Goal: Book appointment/travel/reservation

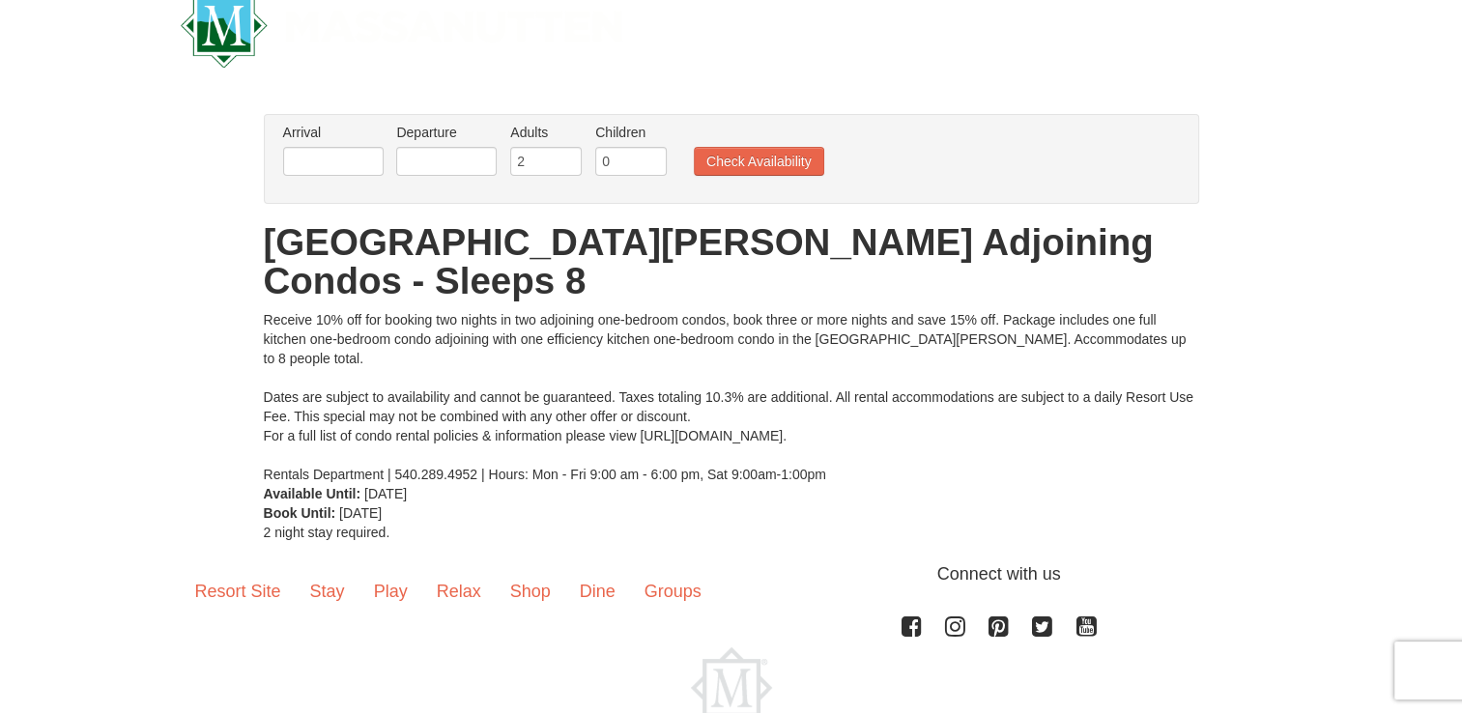
scroll to position [12, 0]
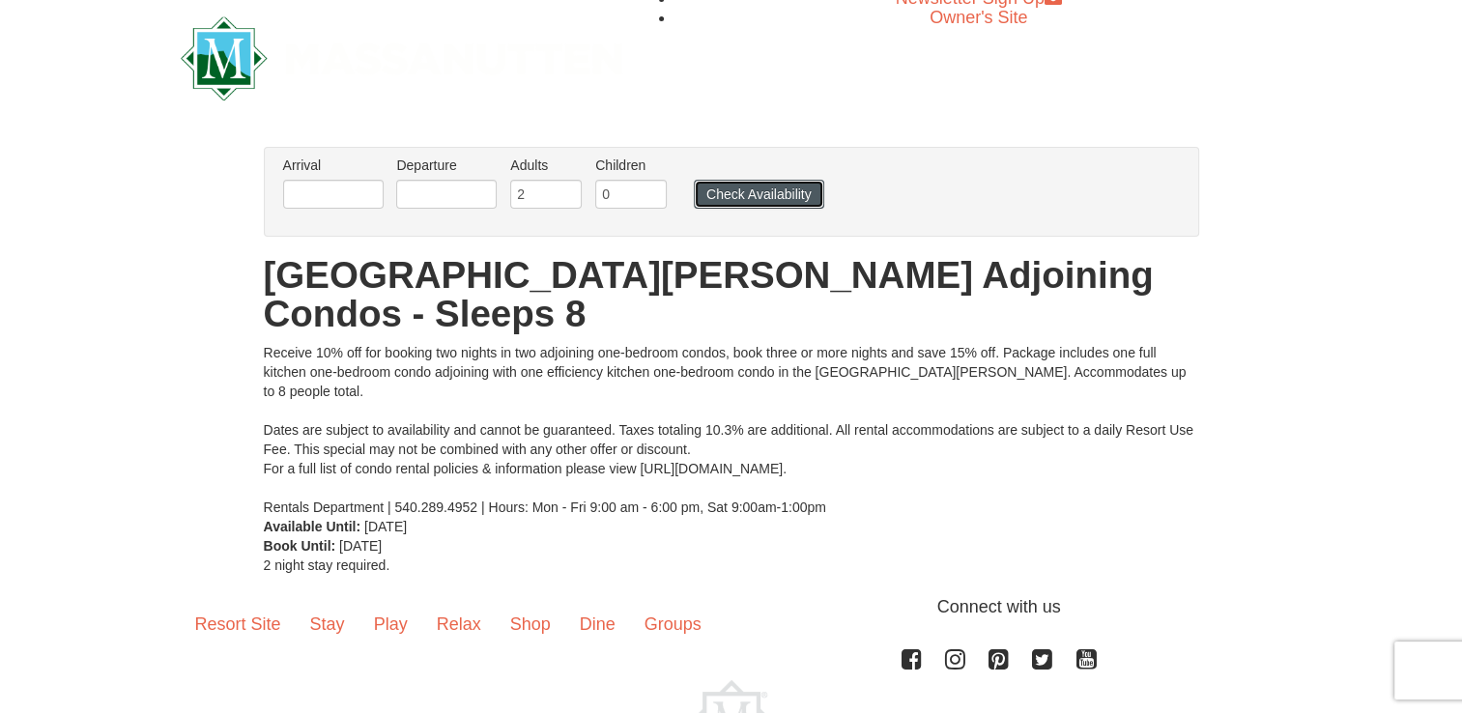
click at [744, 199] on button "Check Availability" at bounding box center [759, 194] width 130 height 29
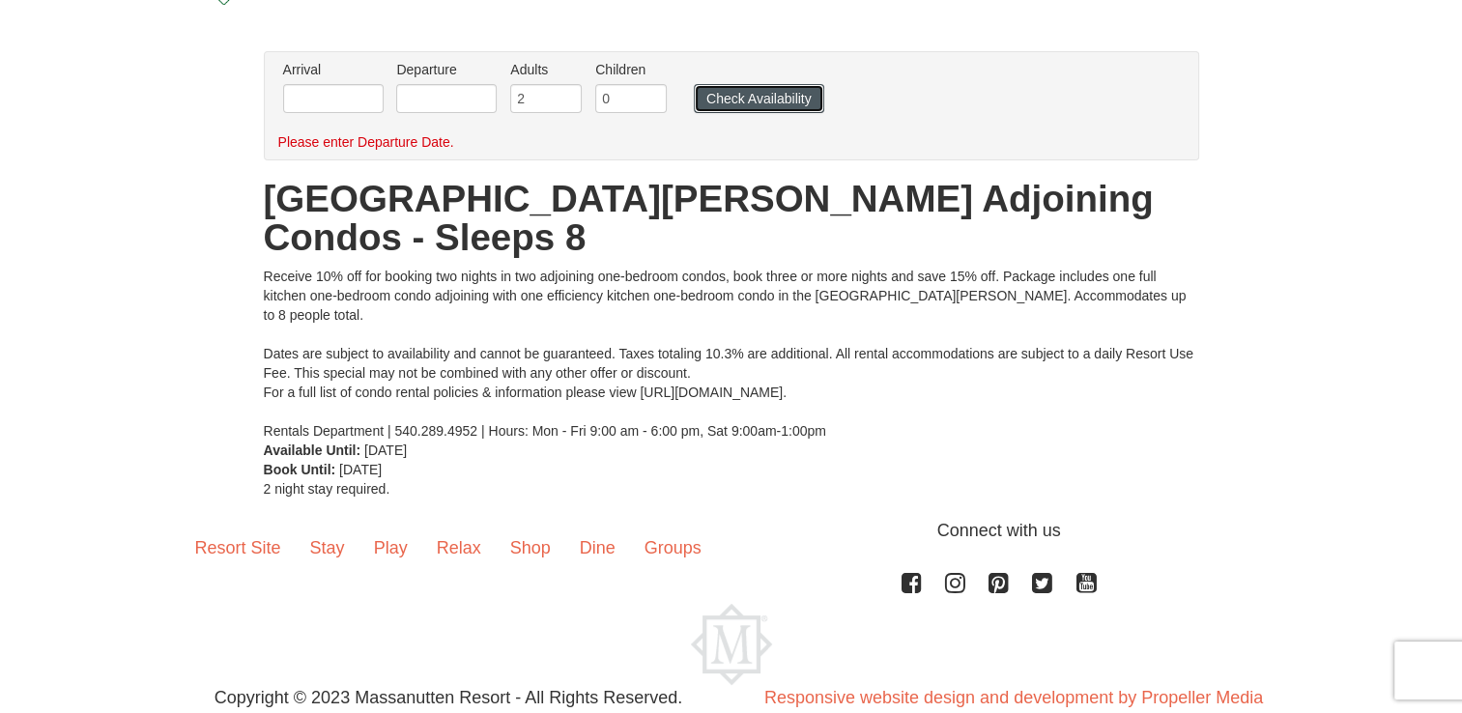
scroll to position [108, 0]
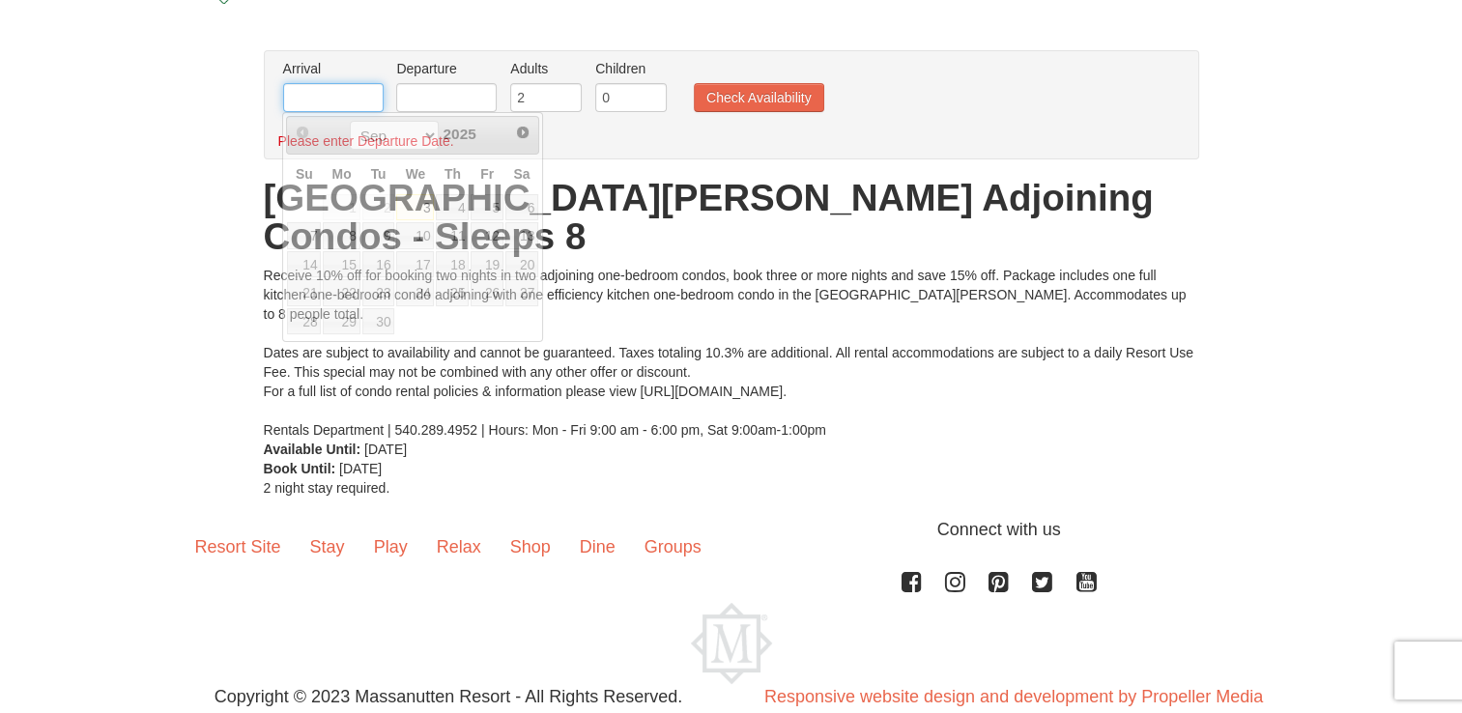
click at [355, 91] on input "text" at bounding box center [333, 97] width 101 height 29
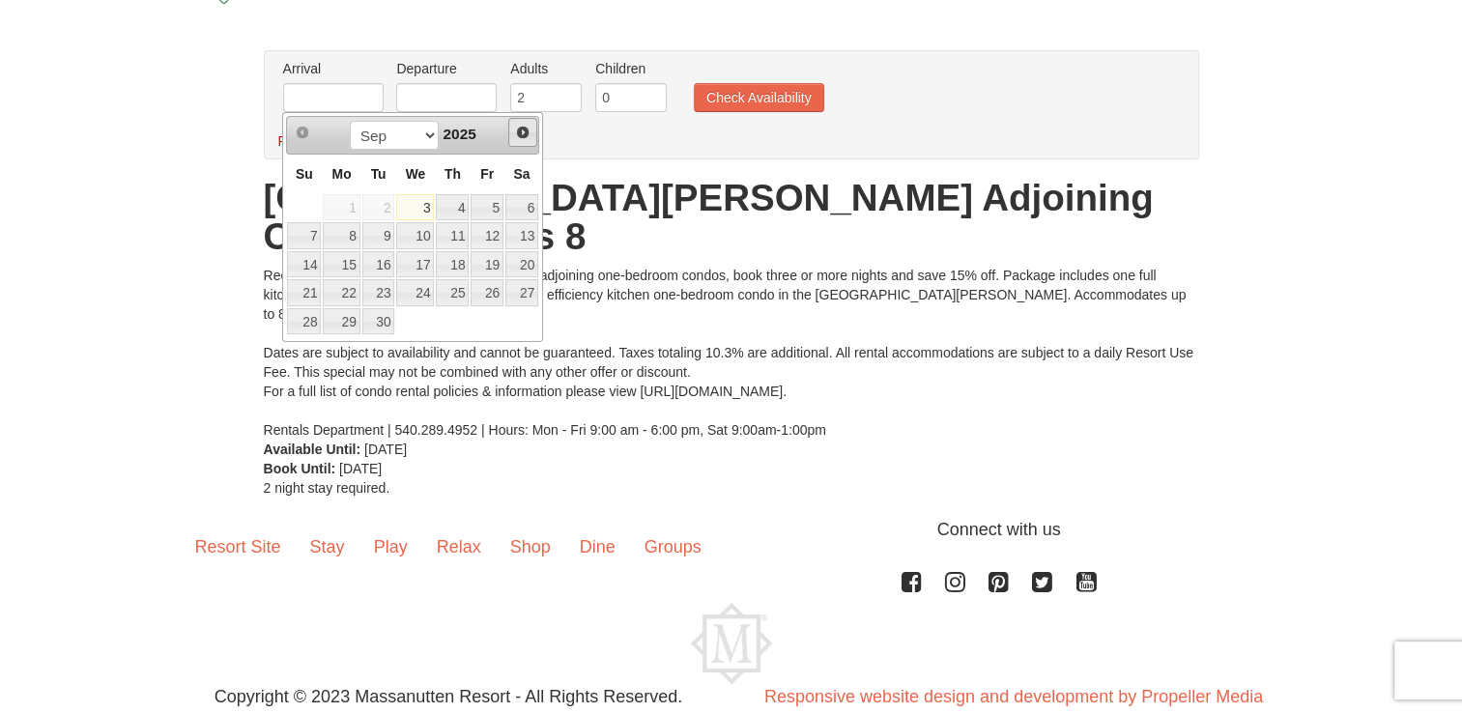
click at [528, 136] on span "Next" at bounding box center [522, 132] width 15 height 15
click at [498, 211] on link "3" at bounding box center [487, 207] width 33 height 27
type input "[DATE]"
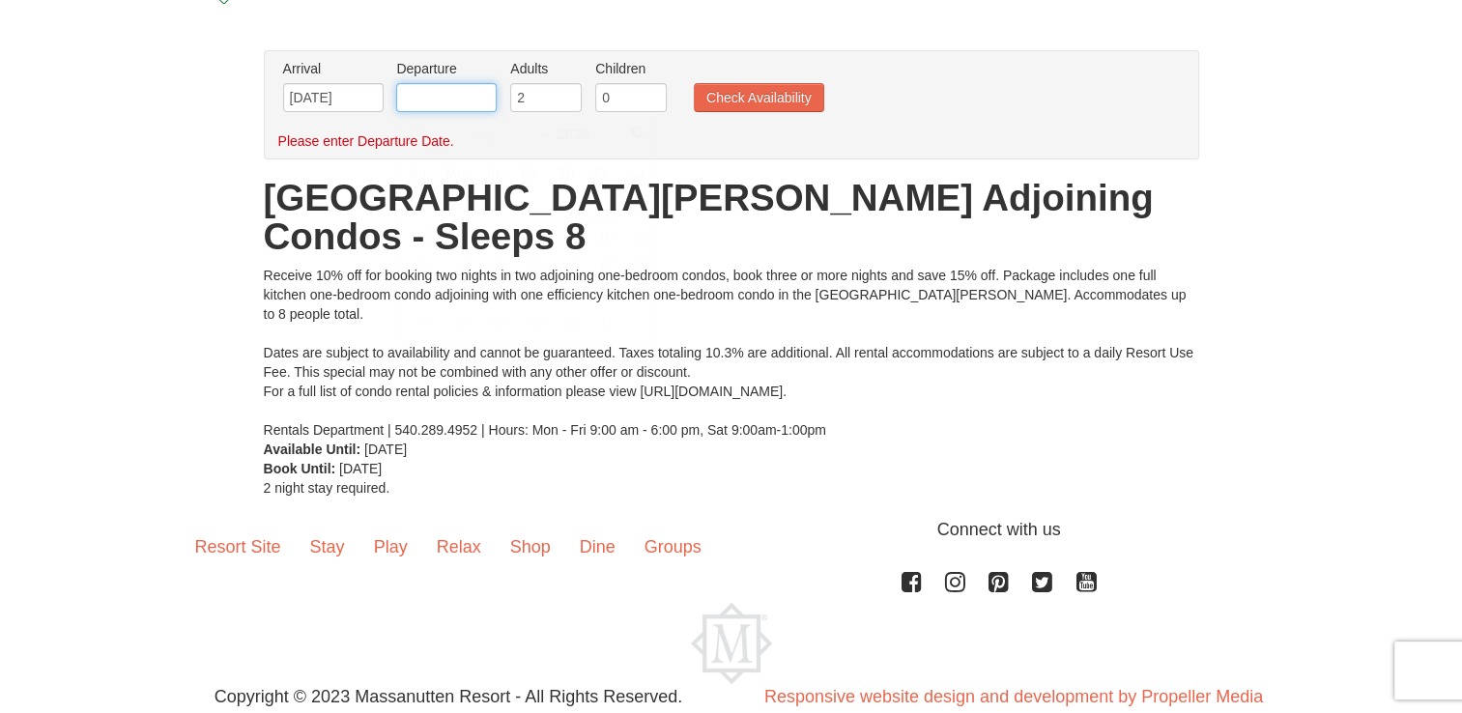
click at [451, 89] on input "text" at bounding box center [446, 97] width 101 height 29
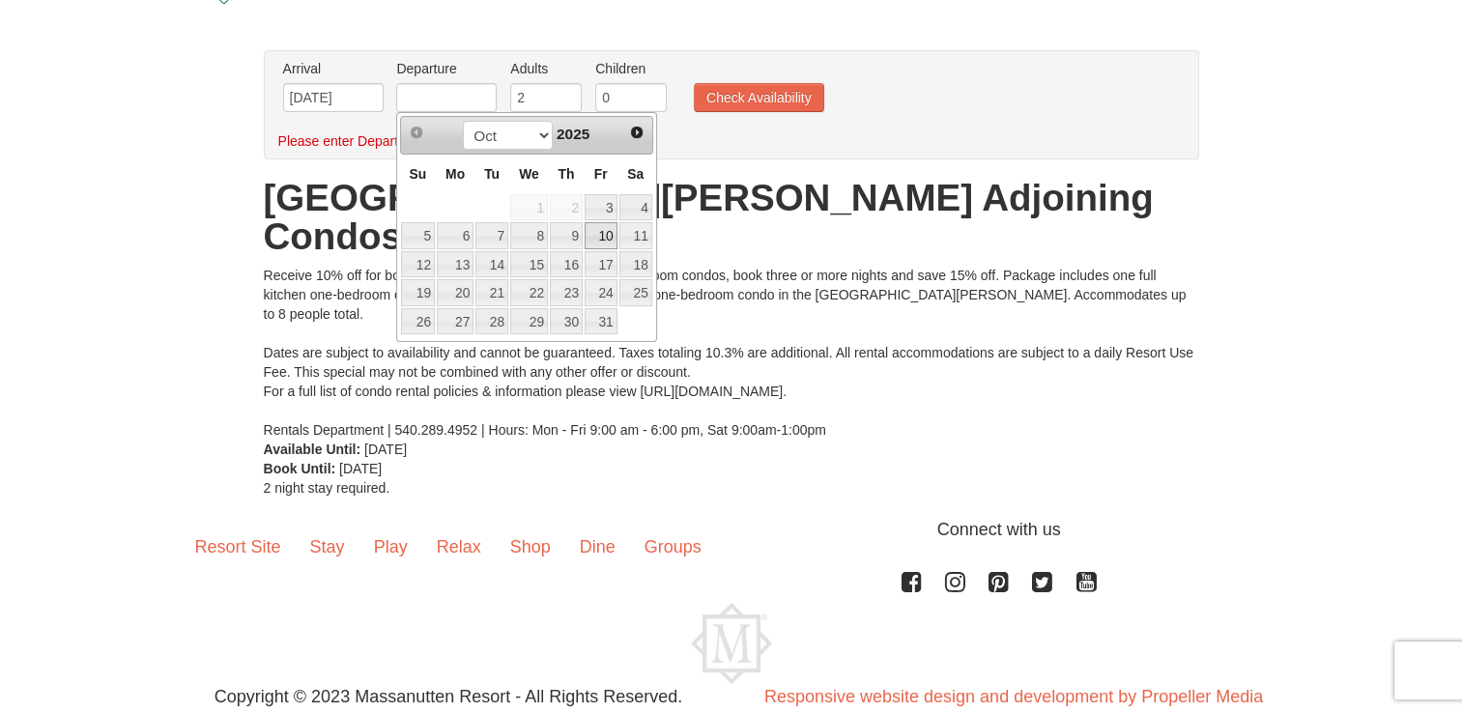
click at [603, 234] on link "10" at bounding box center [601, 235] width 33 height 27
type input "[DATE]"
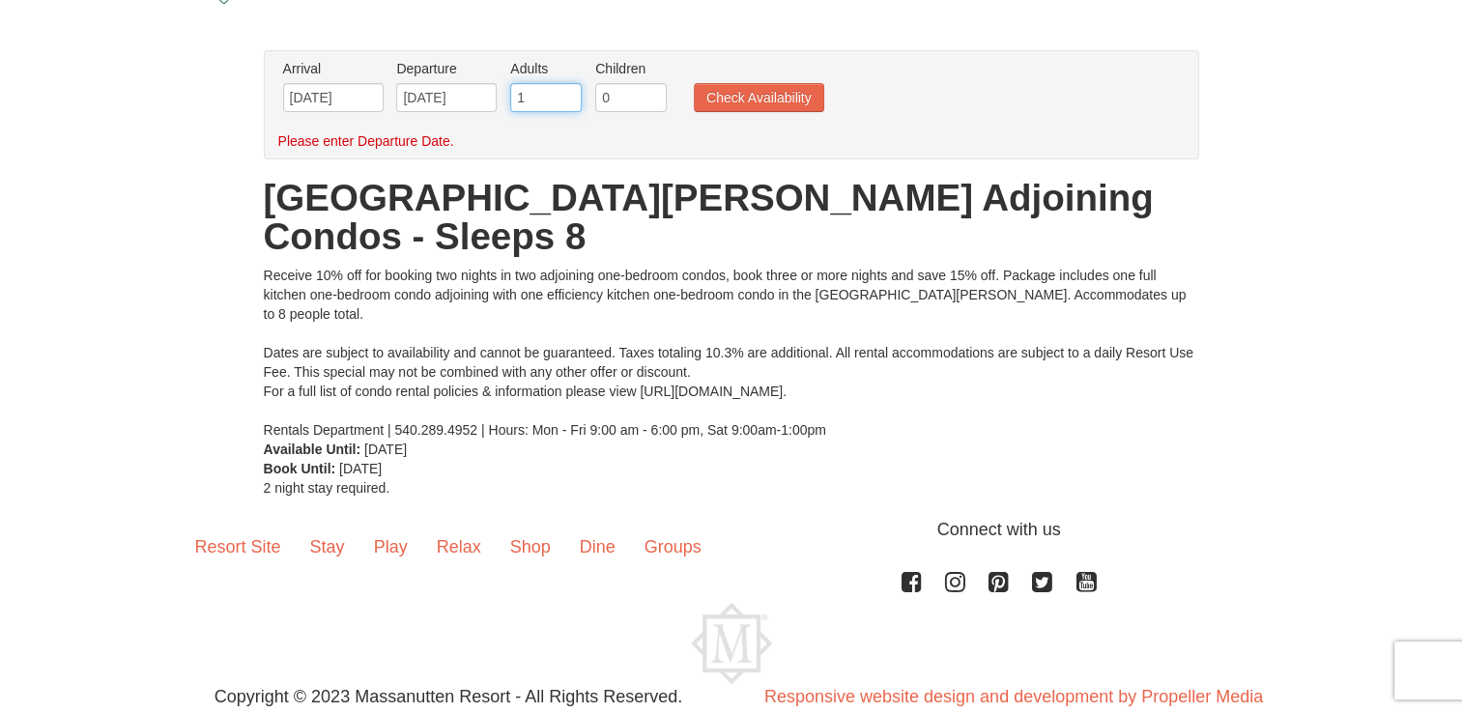
click at [570, 99] on input "1" at bounding box center [546, 97] width 72 height 29
click at [569, 88] on input "2" at bounding box center [546, 97] width 72 height 29
click at [569, 88] on input "3" at bounding box center [546, 97] width 72 height 29
type input "4"
click at [569, 88] on input "4" at bounding box center [546, 97] width 72 height 29
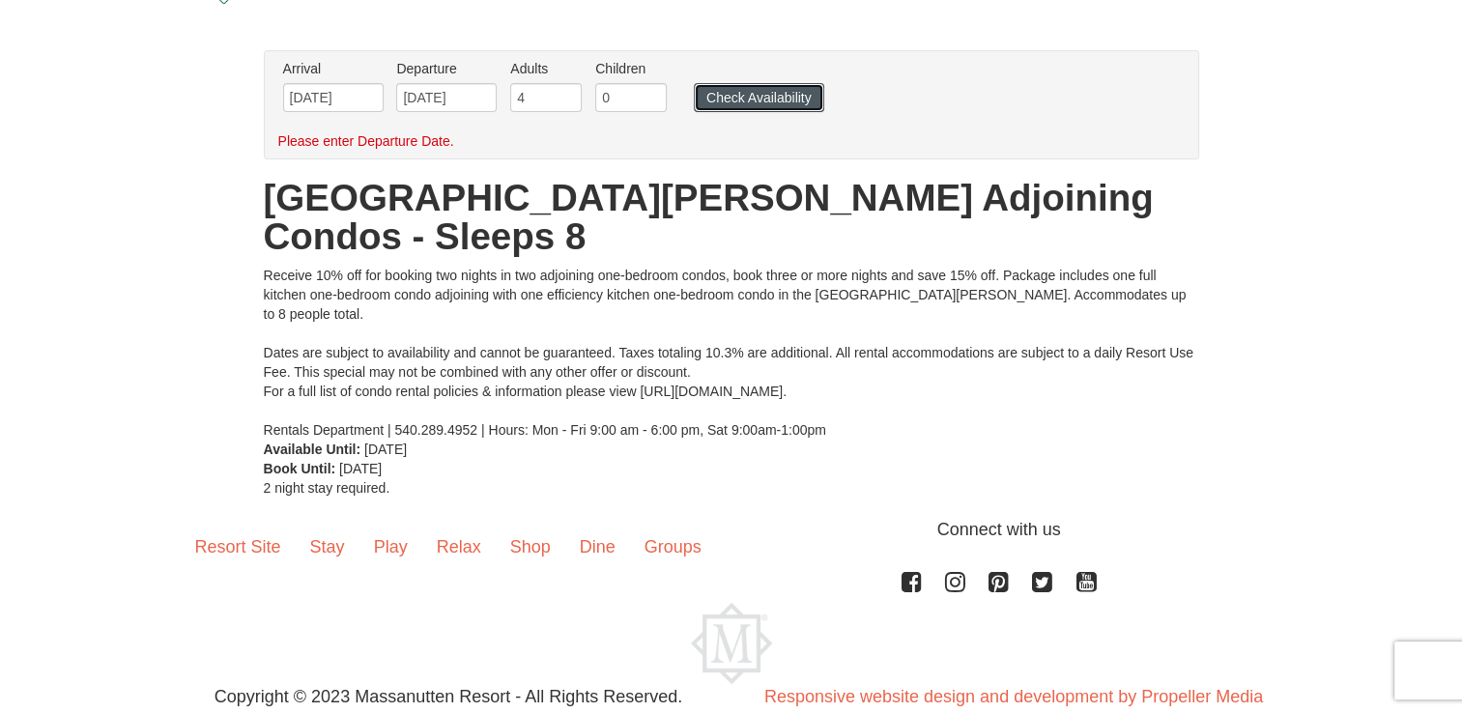
click at [743, 88] on button "Check Availability" at bounding box center [759, 97] width 130 height 29
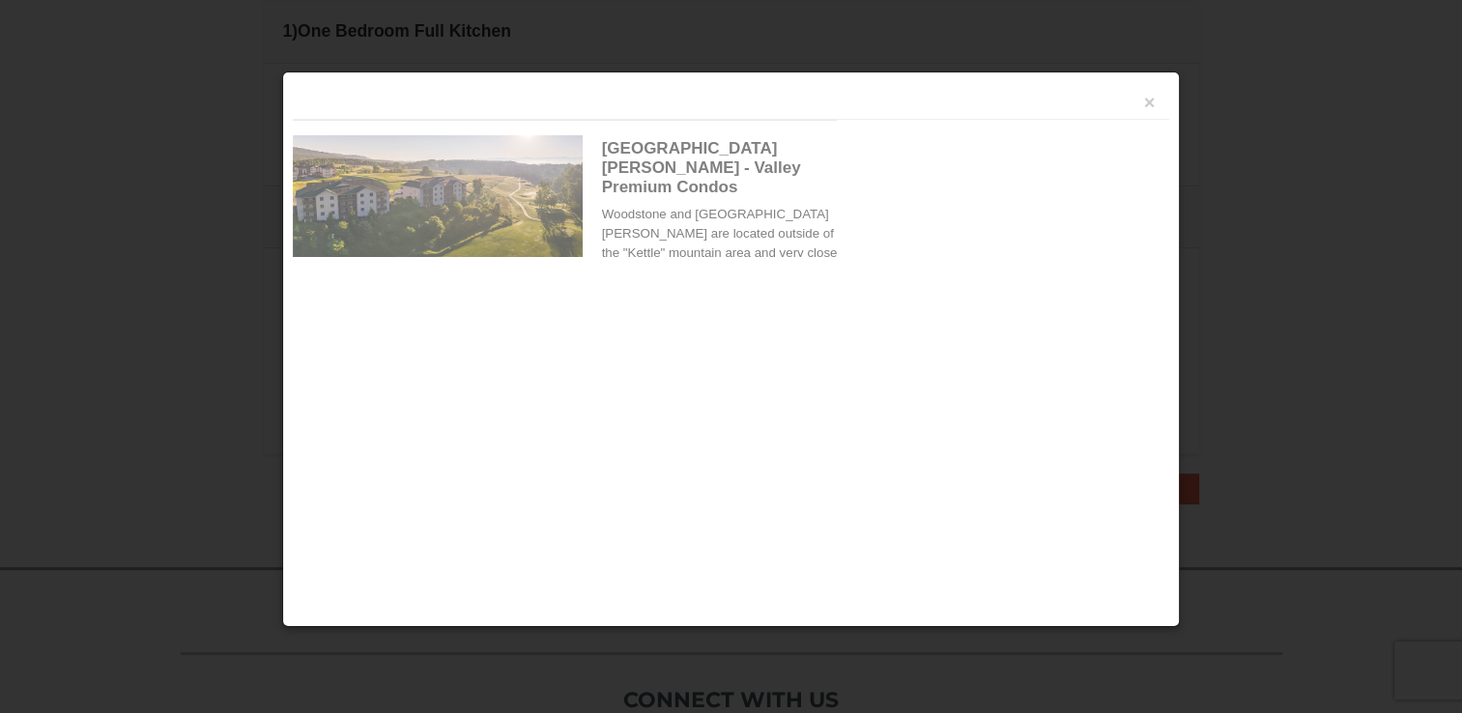
scroll to position [610, 0]
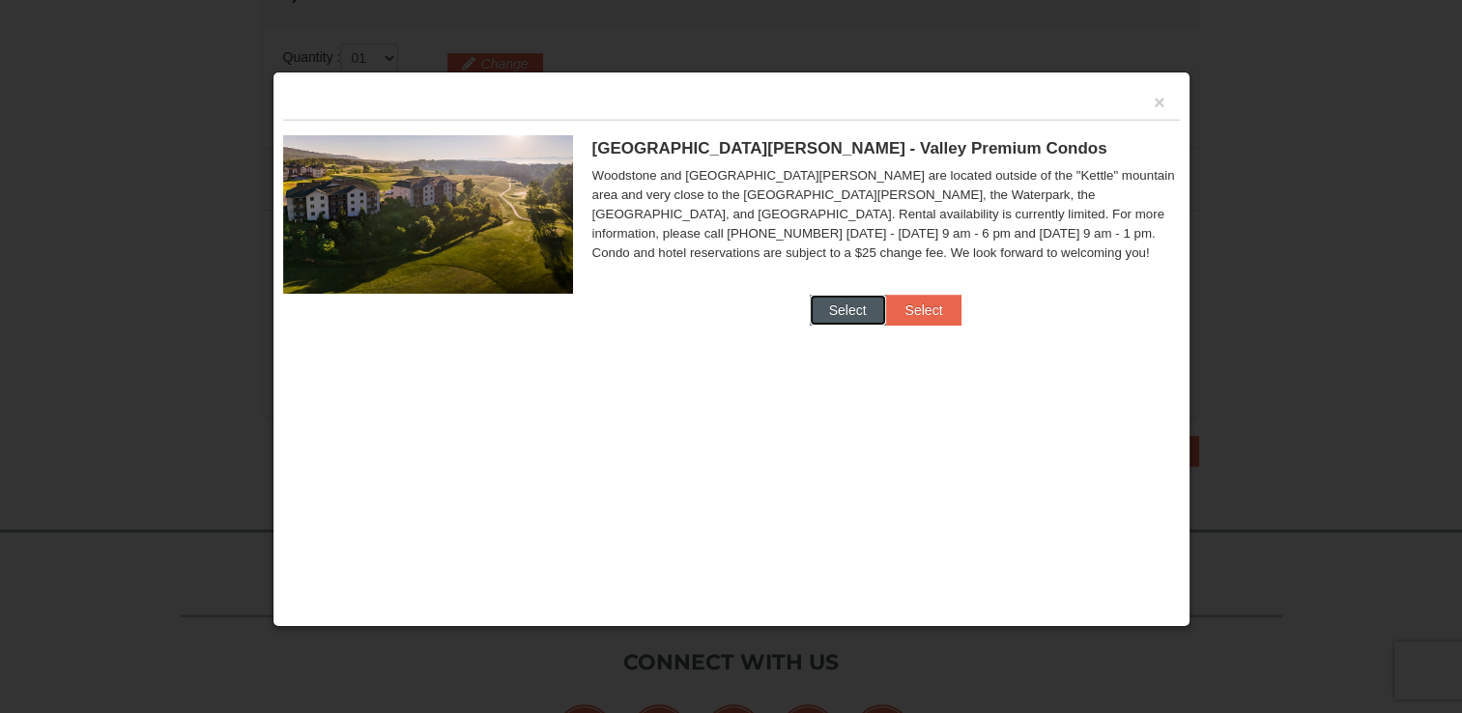
click at [849, 314] on button "Select" at bounding box center [848, 310] width 76 height 31
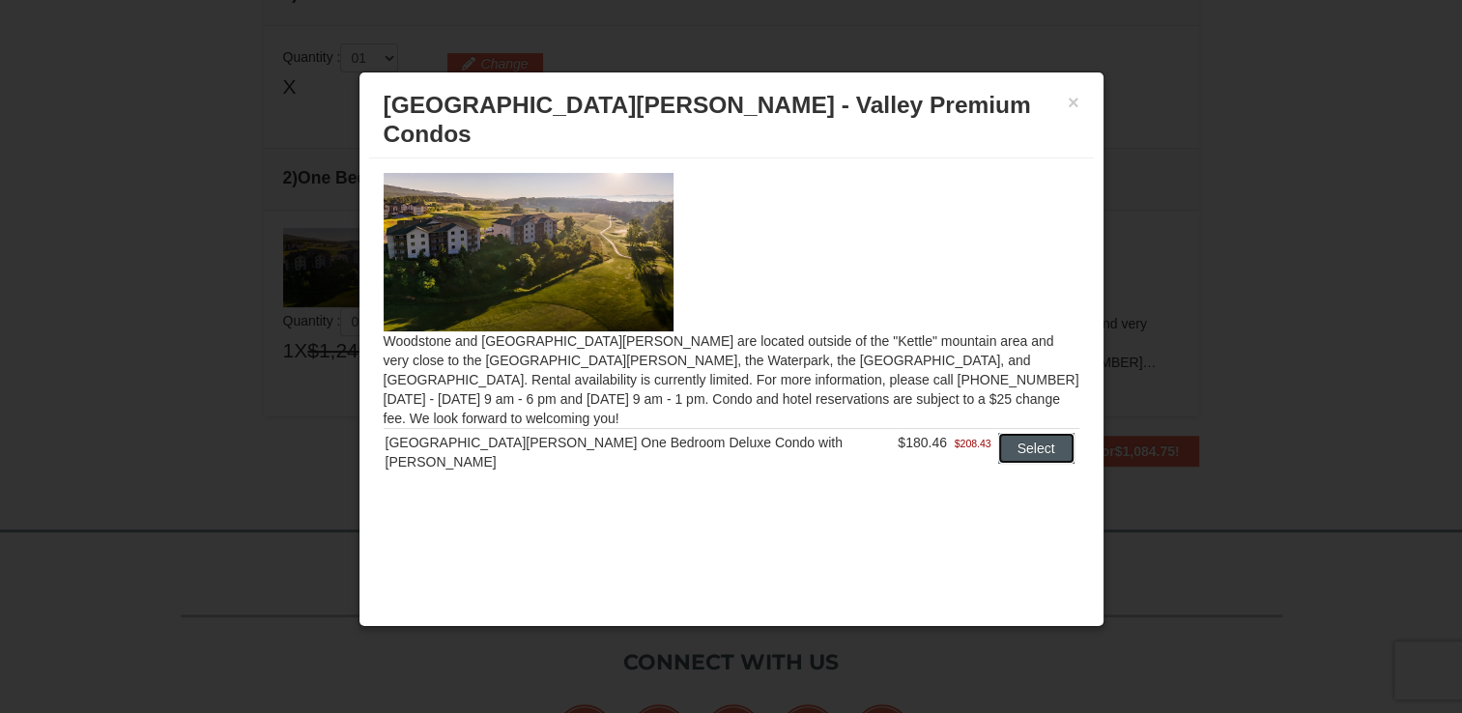
click at [1016, 433] on button "Select" at bounding box center [1036, 448] width 76 height 31
